Goal: Task Accomplishment & Management: Complete application form

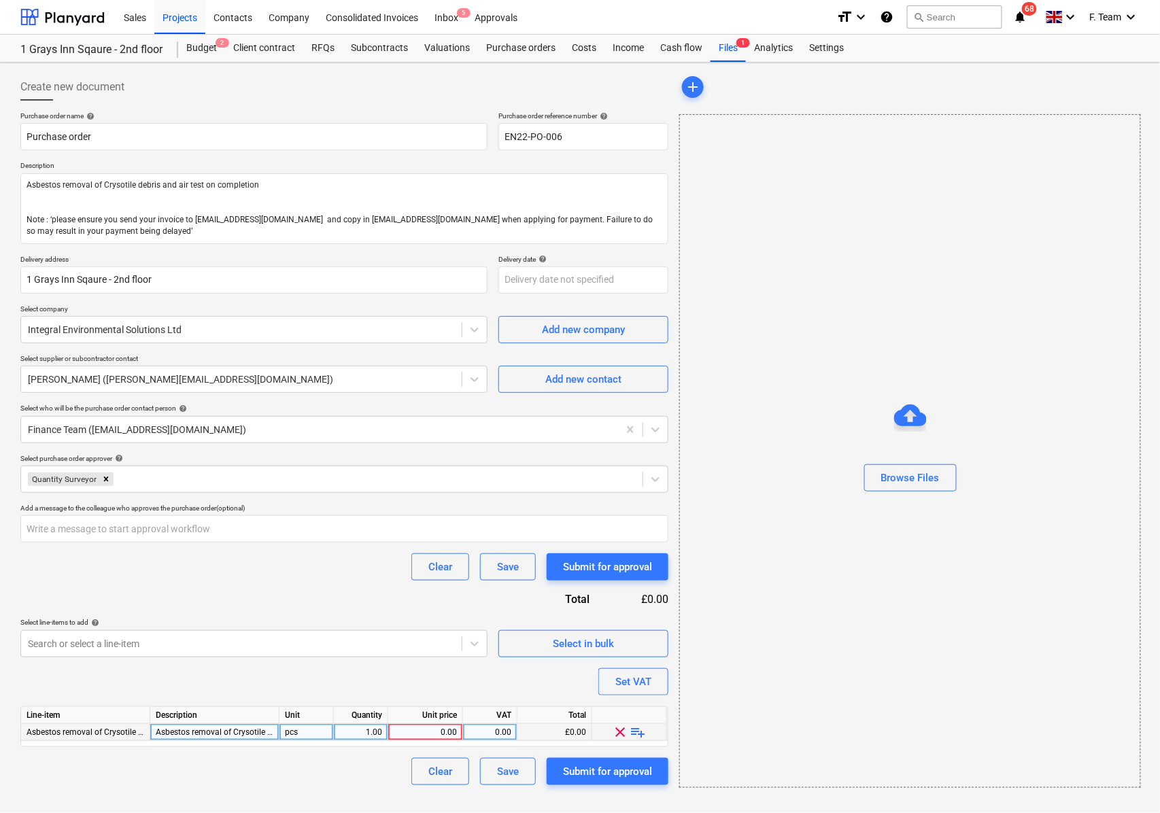
click at [417, 734] on div "0.00" at bounding box center [425, 732] width 63 height 17
type textarea "x"
type input "880"
click at [245, 778] on div "Clear Save Submit for approval" at bounding box center [344, 771] width 648 height 27
click at [203, 776] on div "Clear Save Submit for approval" at bounding box center [344, 771] width 648 height 27
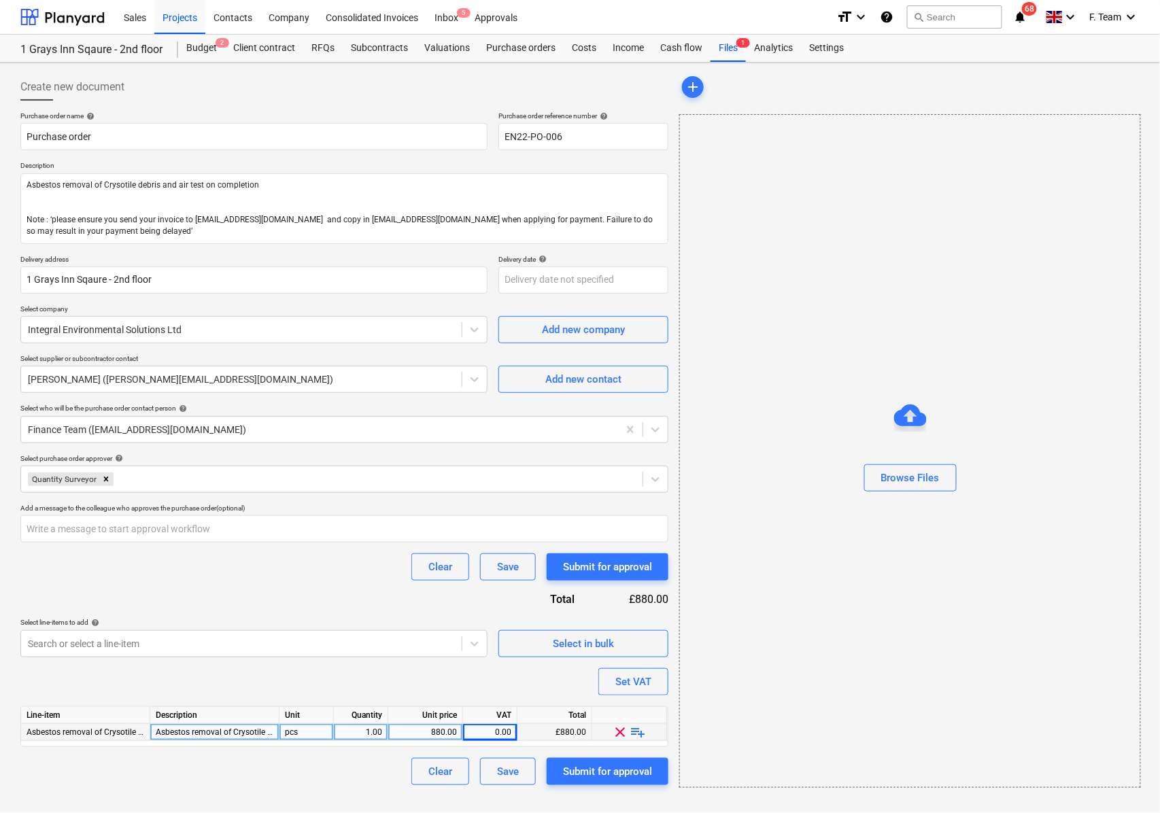
click at [338, 776] on div "Clear Save Submit for approval" at bounding box center [344, 771] width 648 height 27
click at [333, 774] on div "Clear Save Submit for approval" at bounding box center [344, 771] width 648 height 27
click at [593, 768] on div "Submit for approval" at bounding box center [607, 772] width 89 height 18
type textarea "x"
